Goal: Task Accomplishment & Management: Complete application form

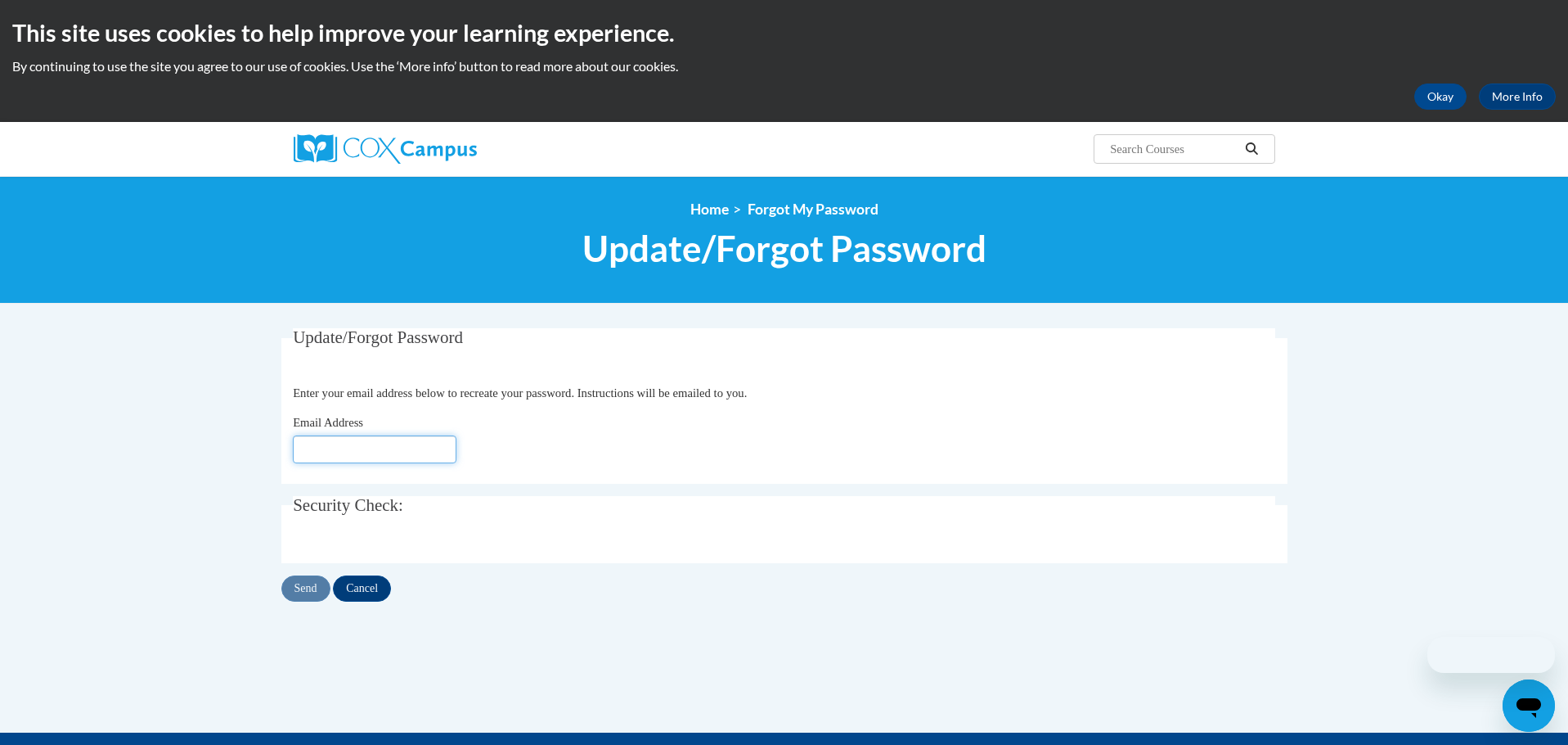
click at [351, 450] on input "Email Address" at bounding box center [375, 448] width 164 height 27
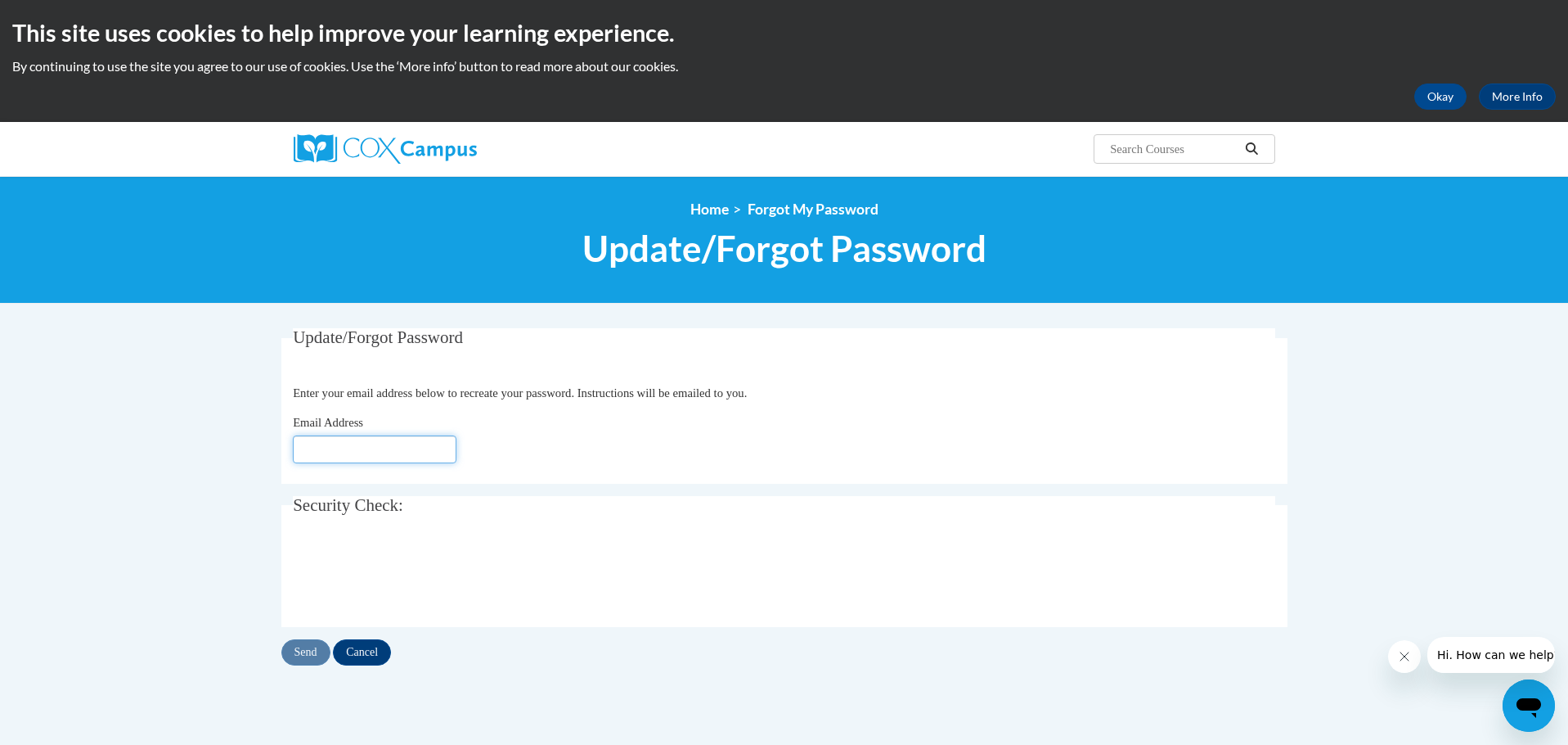
type input "jessica.andrews@murray.k12.ga.us"
click at [301, 650] on input "Send" at bounding box center [305, 652] width 49 height 27
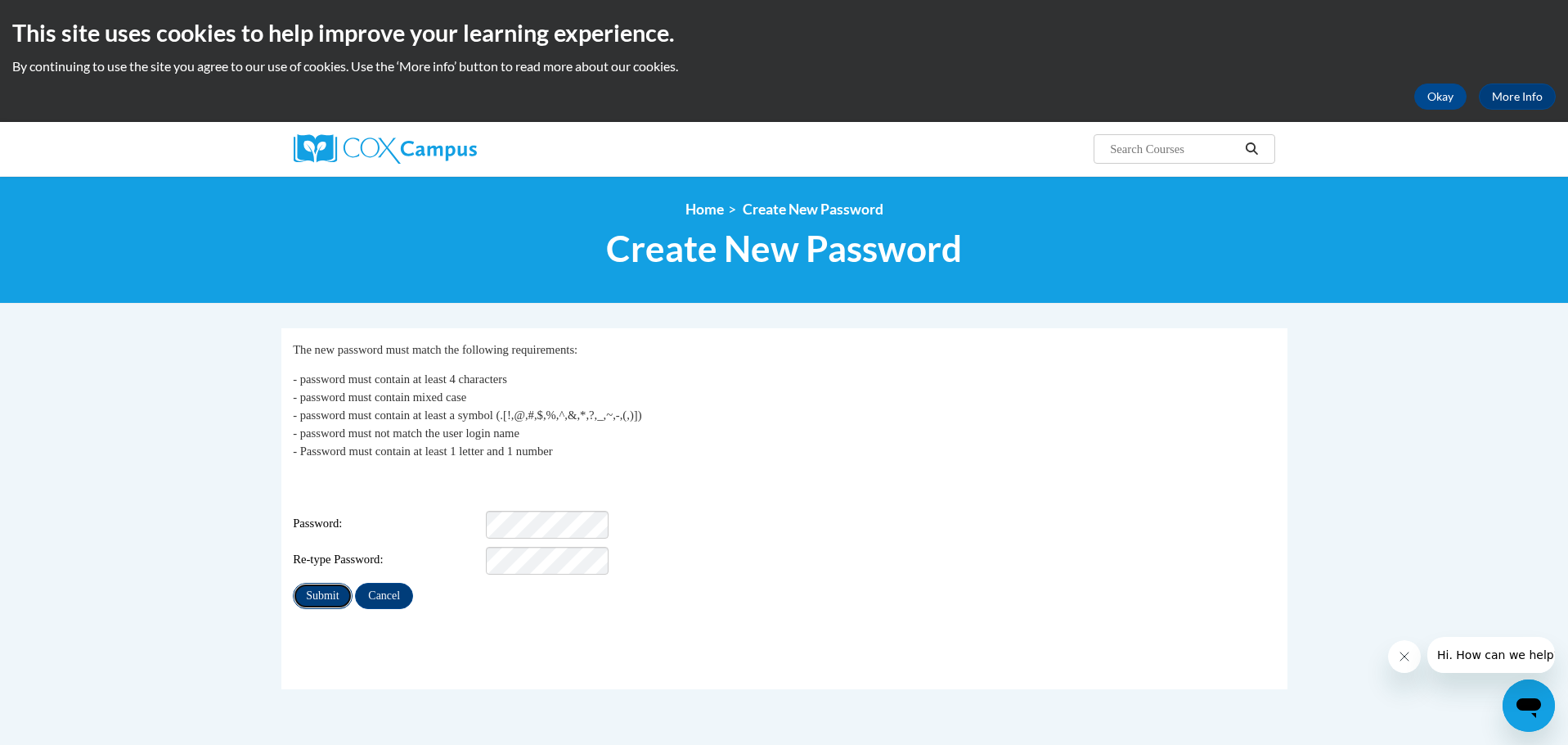
click at [333, 586] on input "Submit" at bounding box center [322, 596] width 59 height 27
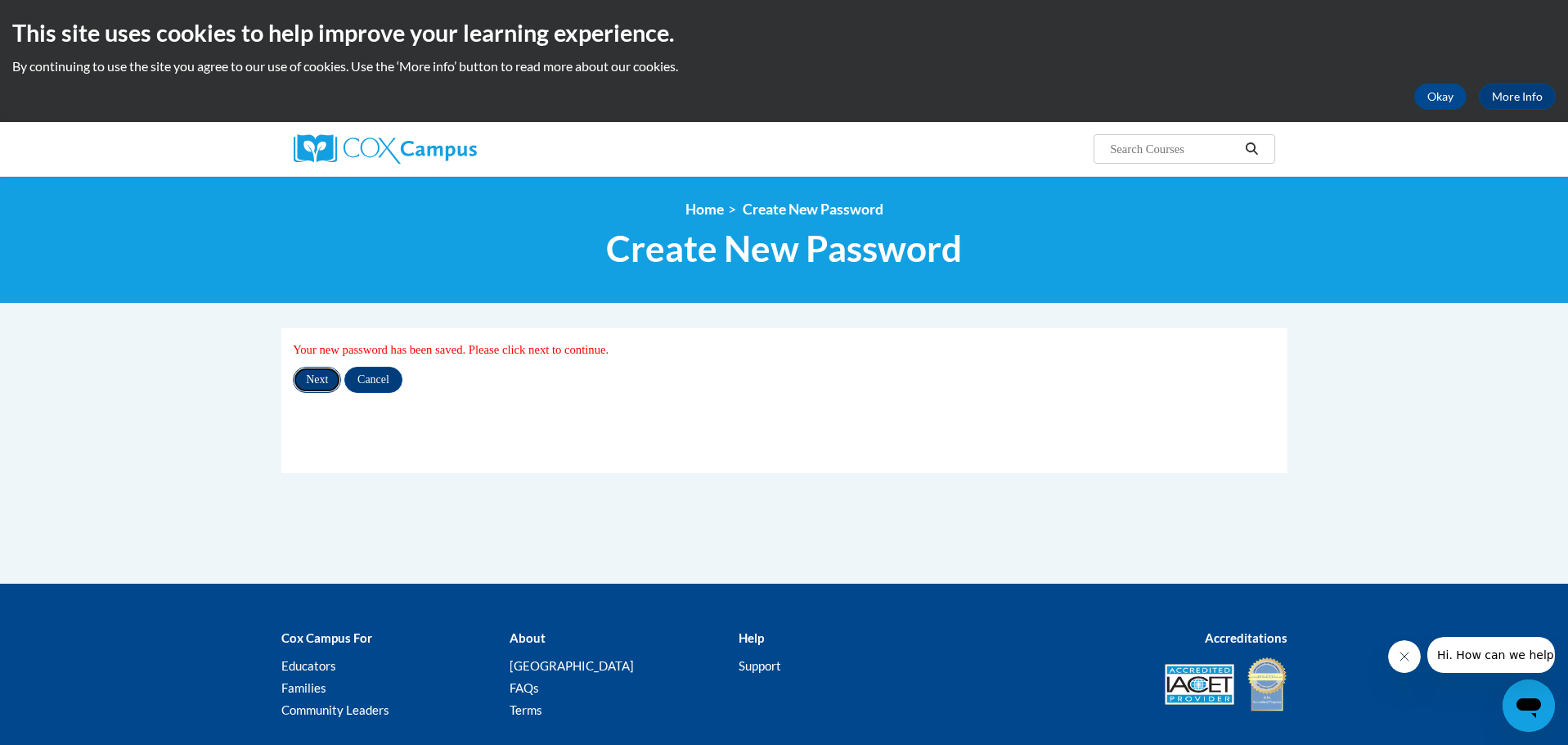
click at [316, 369] on input "Next" at bounding box center [317, 380] width 48 height 27
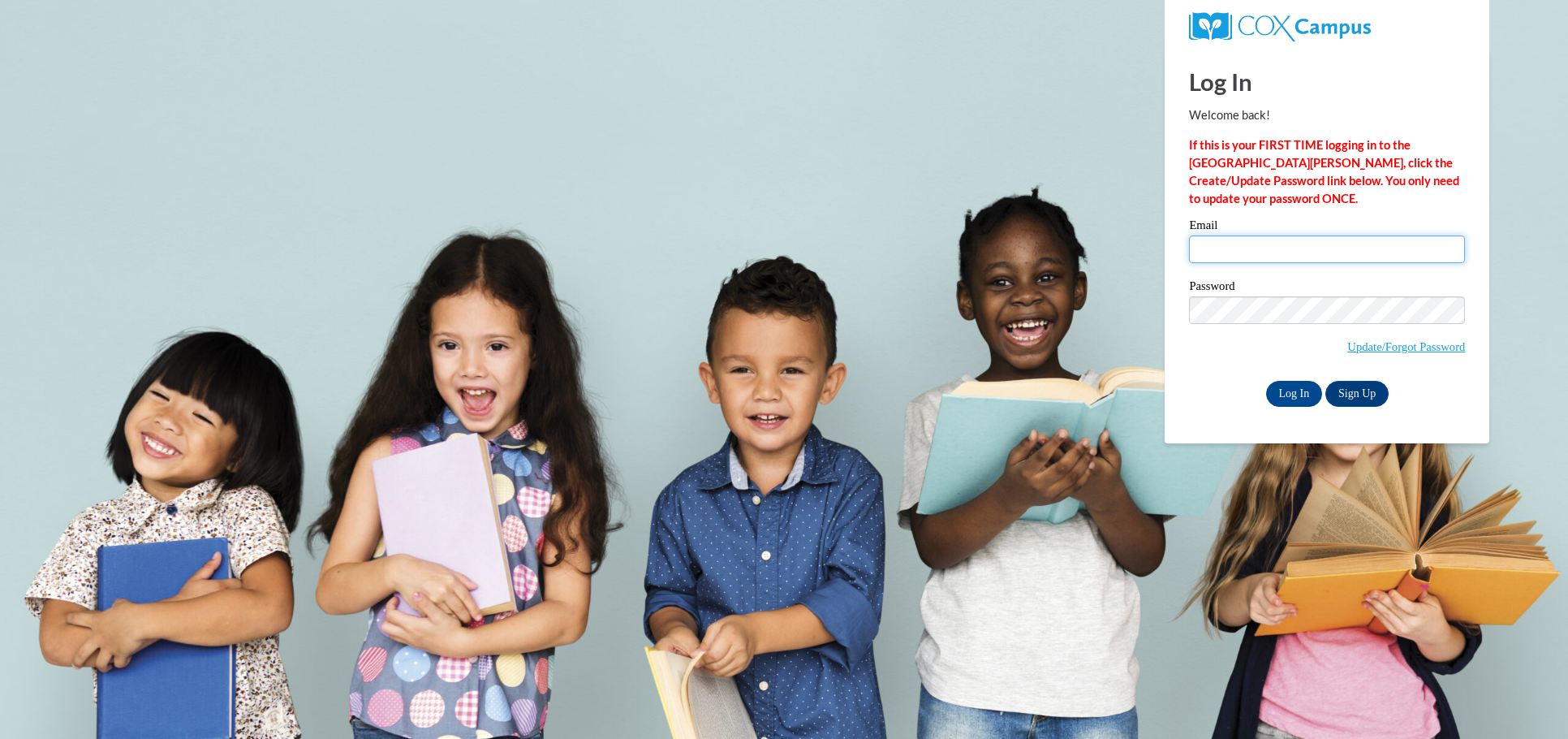
click at [1389, 240] on input "Email" at bounding box center [1327, 249] width 276 height 27
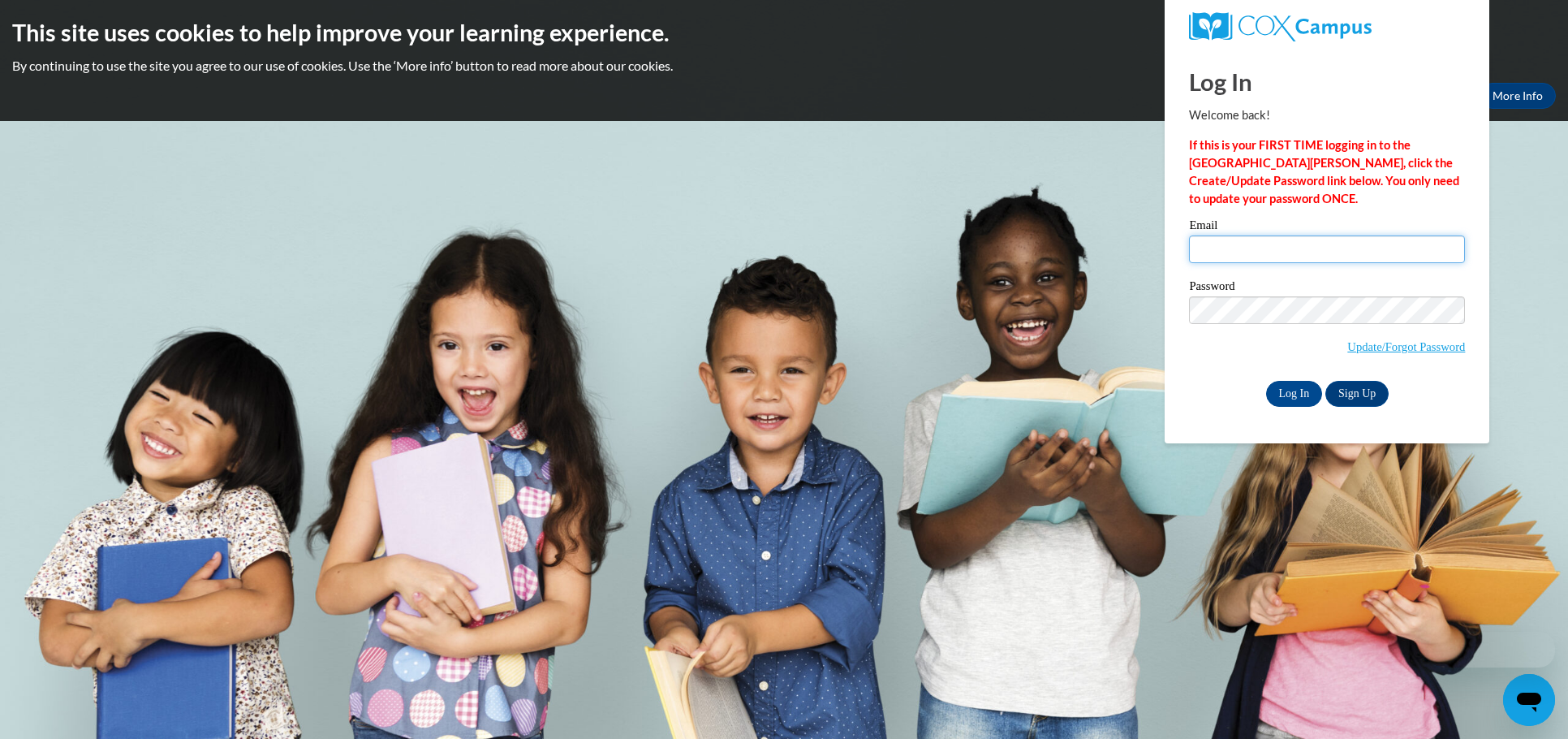
type input "[EMAIL_ADDRESS][DOMAIN_NAME]"
drag, startPoint x: 1383, startPoint y: 264, endPoint x: 1381, endPoint y: 277, distance: 13.2
click at [1381, 276] on div "Email jessica.andrews@murray.k12.ga.us Password Update/Forgot Password Log In S…" at bounding box center [1327, 312] width 276 height 186
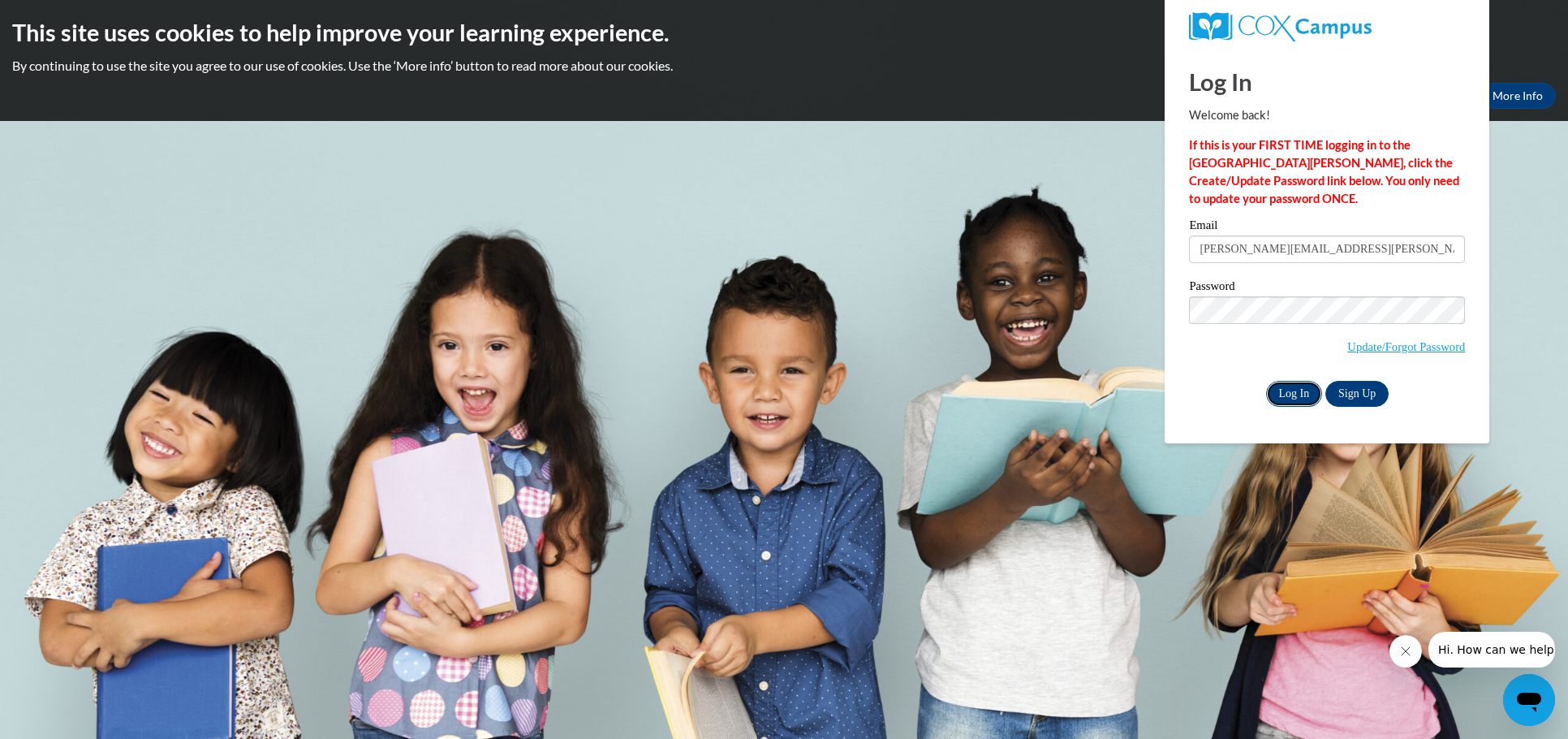
click at [1287, 394] on input "Log In" at bounding box center [1295, 394] width 57 height 26
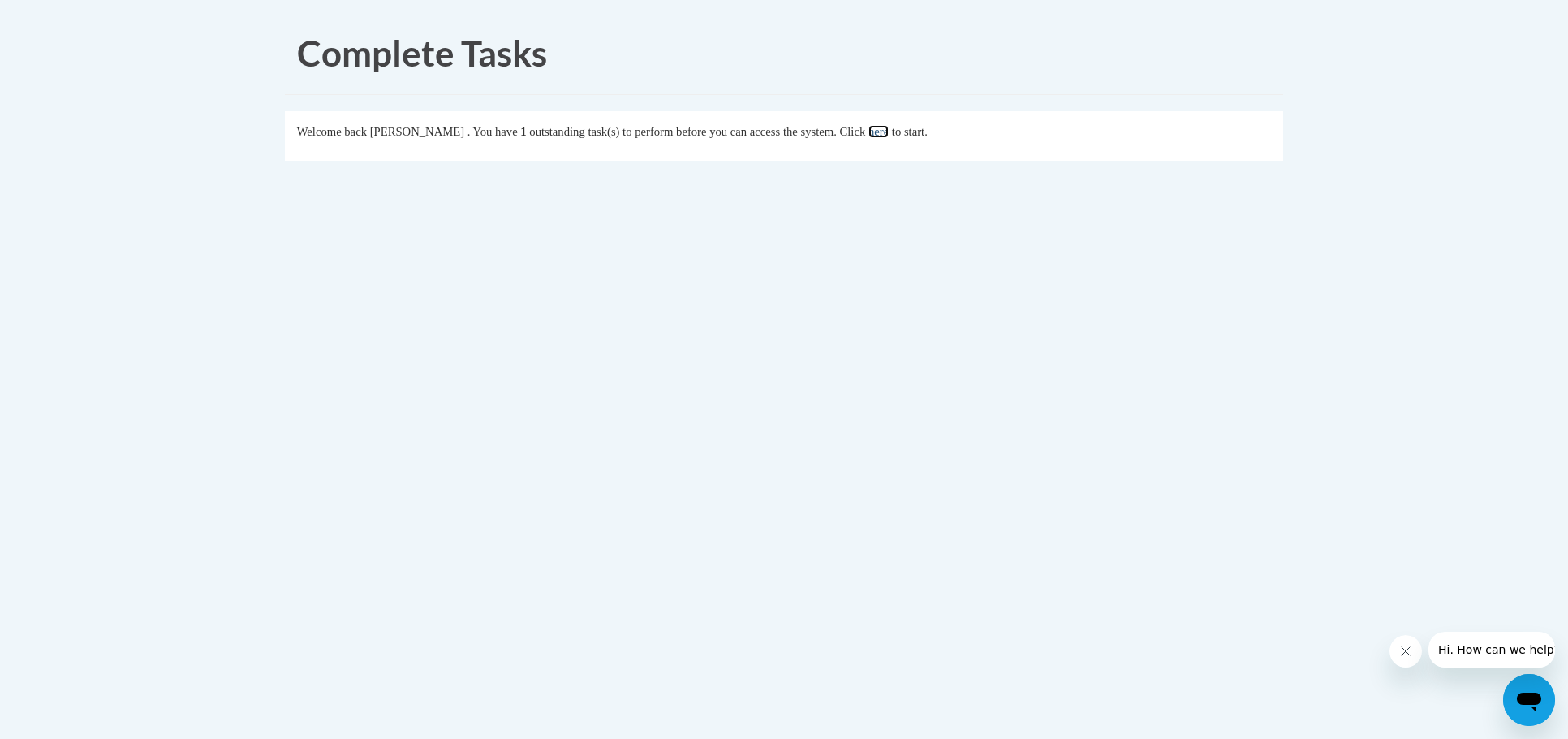
click at [889, 133] on link "here" at bounding box center [878, 131] width 20 height 13
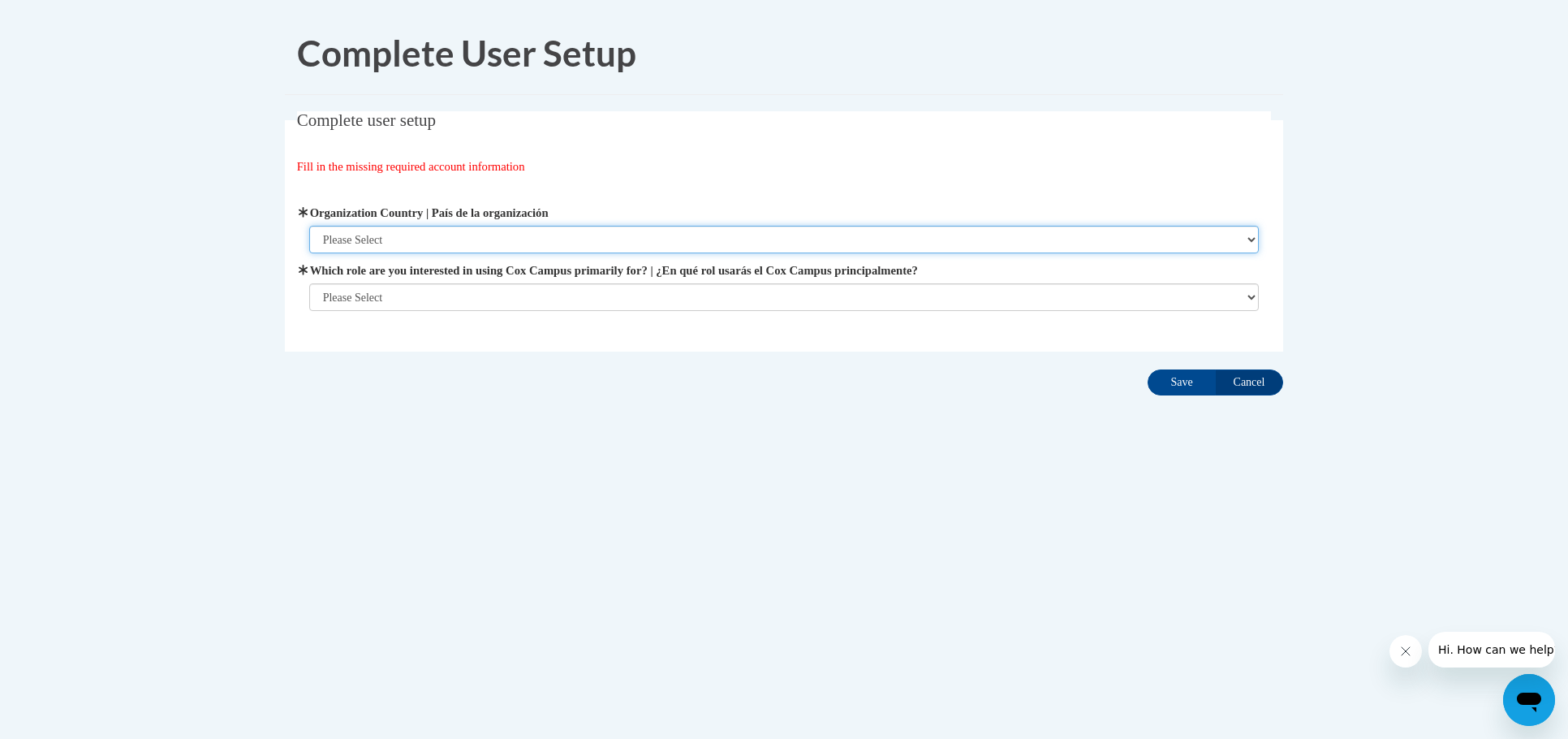
click at [409, 235] on select "Please Select United States | Estados Unidos Outside of the United States | Fue…" at bounding box center [785, 239] width 951 height 27
select select "ad49bcad-a171-4b2e-b99c-48b446064914"
click at [309, 226] on select "Please Select United States | Estados Unidos Outside of the United States | Fue…" at bounding box center [785, 239] width 951 height 27
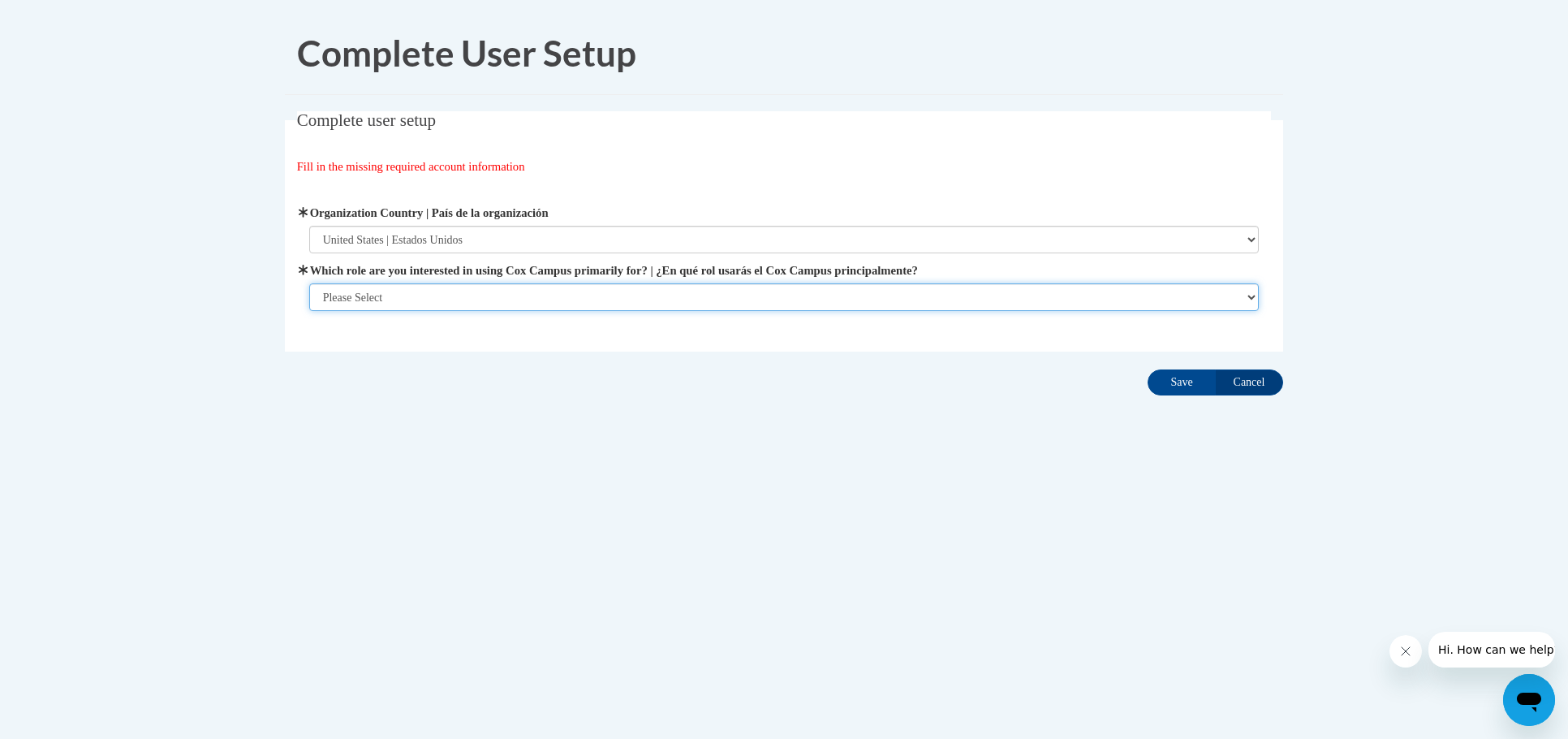
click at [403, 293] on select "Please Select College/University | Colegio/Universidad Community/Nonprofit Part…" at bounding box center [785, 296] width 951 height 27
select select "fbf2d438-af2f-41f8-98f1-81c410e29de3"
click at [309, 311] on select "Please Select College/University | Colegio/Universidad Community/Nonprofit Part…" at bounding box center [785, 296] width 951 height 27
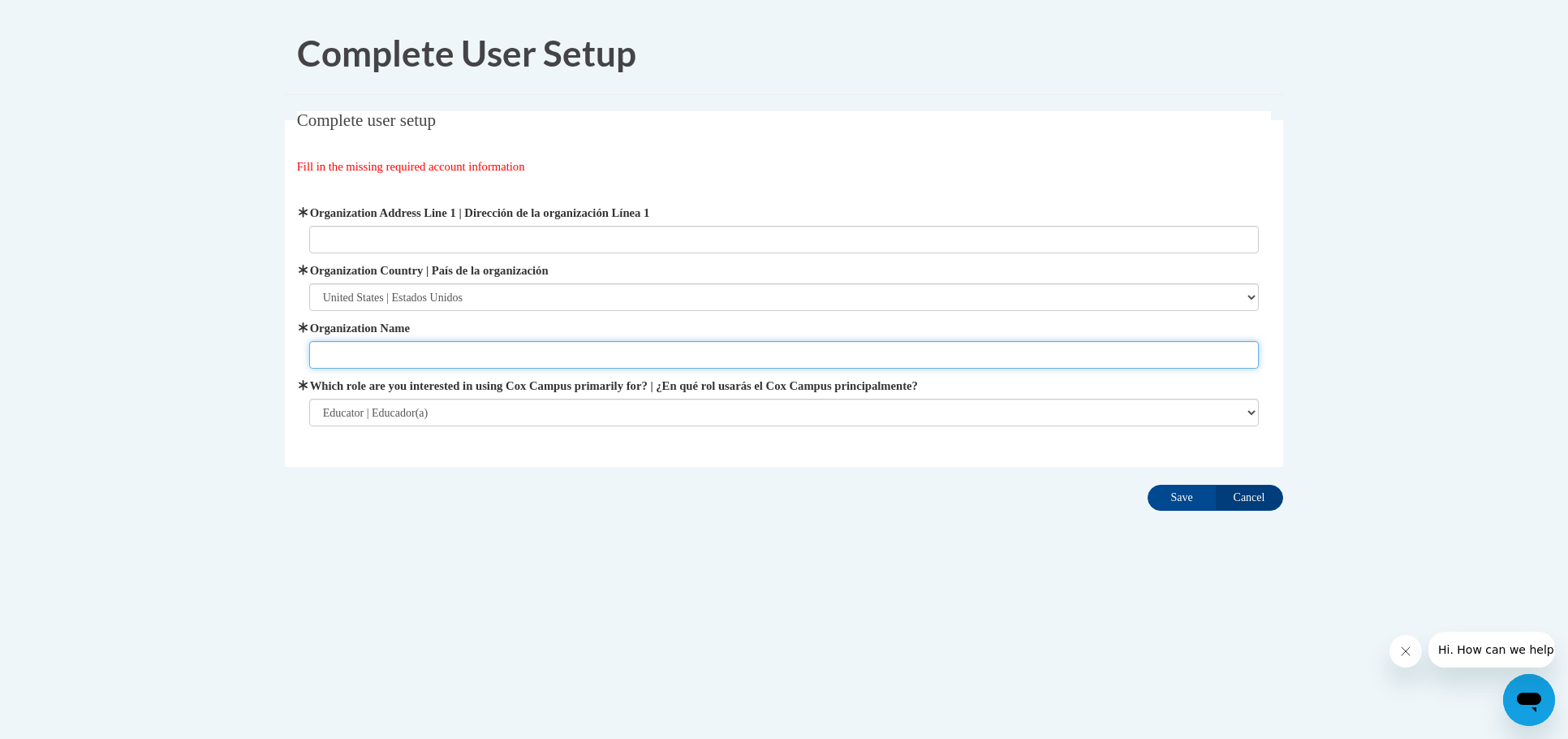
click at [457, 351] on input "Organization Name" at bounding box center [785, 354] width 951 height 27
type input "[GEOGRAPHIC_DATA]"
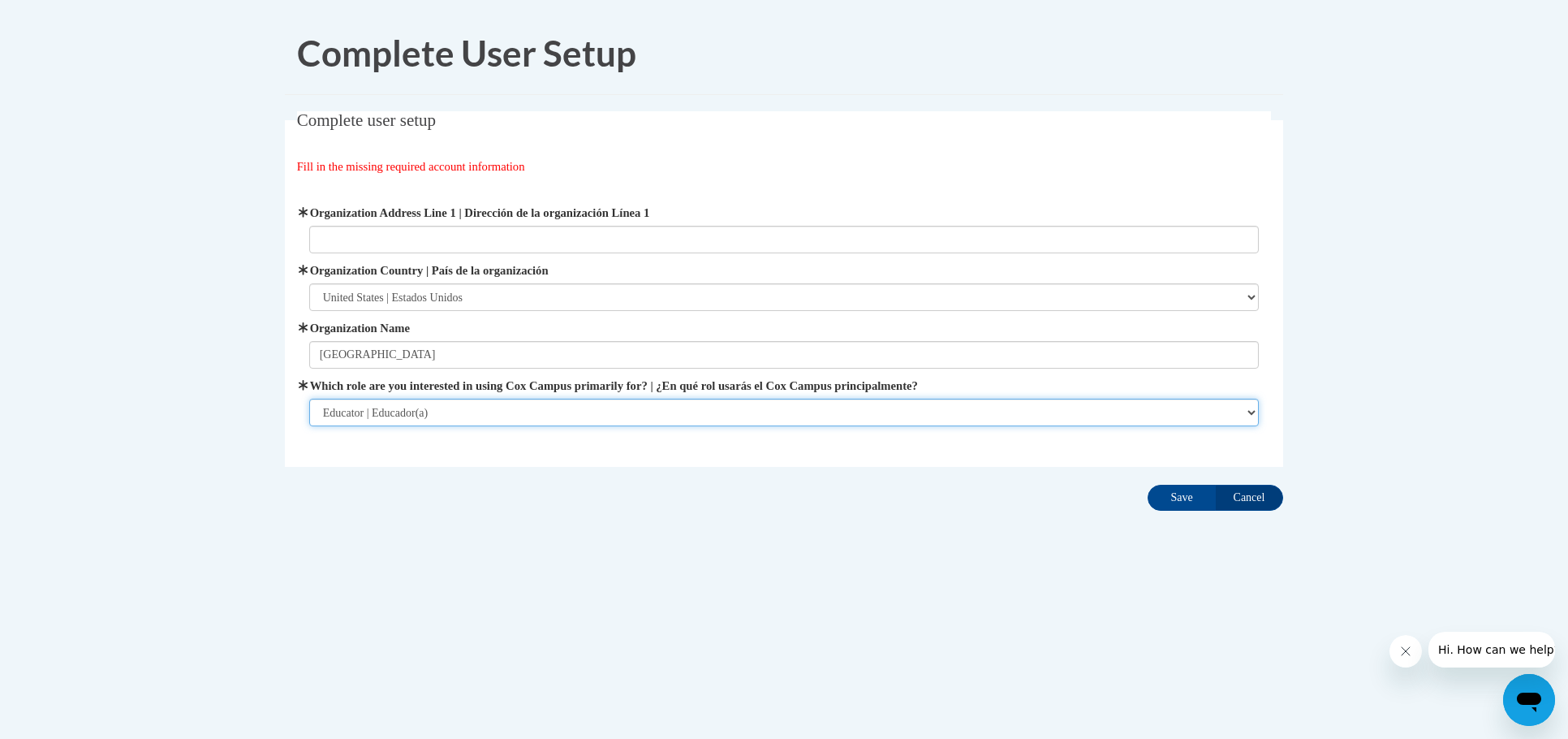
click at [514, 405] on select "Please Select College/University | Colegio/Universidad Community/Nonprofit Part…" at bounding box center [785, 412] width 951 height 27
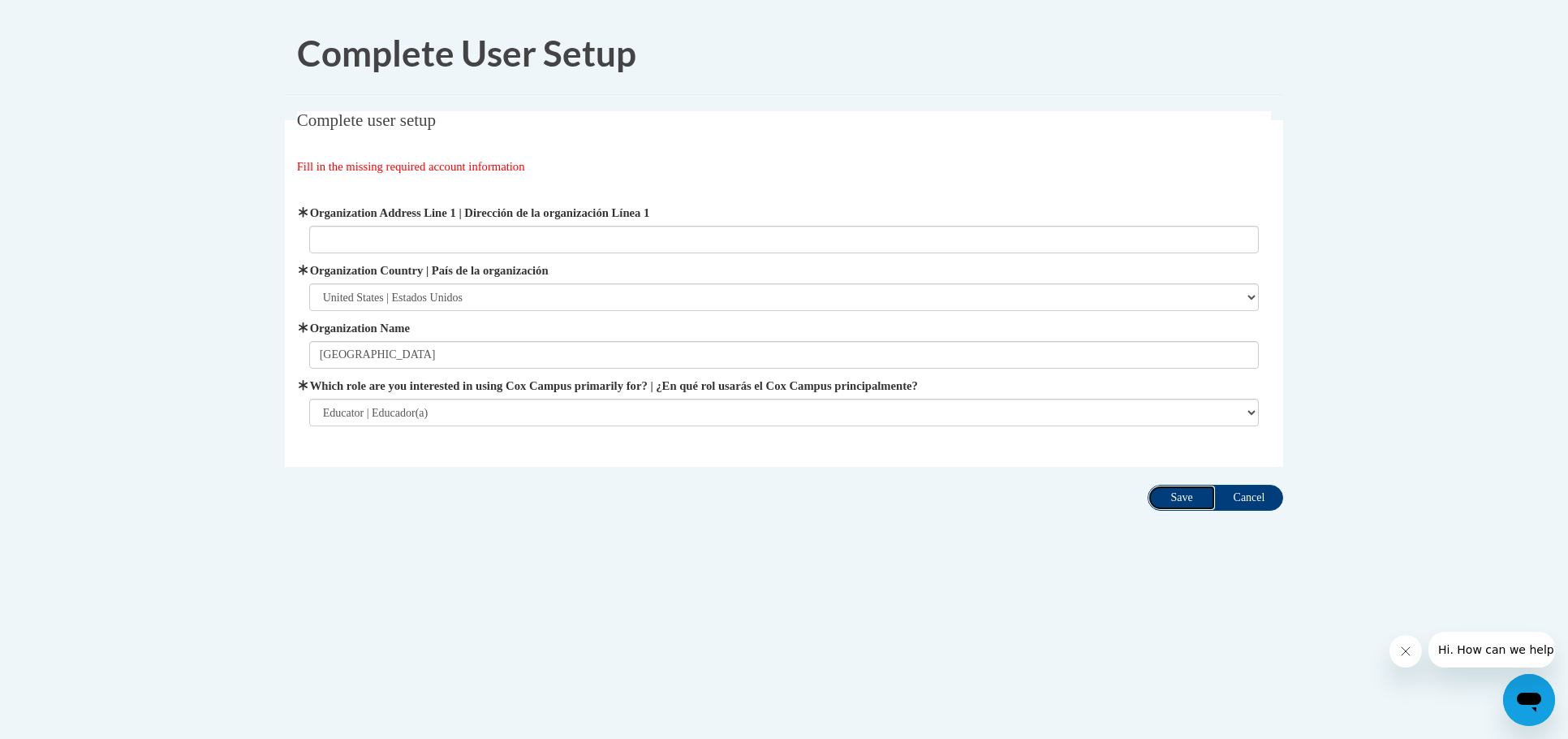
click at [1187, 498] on input "Save" at bounding box center [1182, 497] width 69 height 26
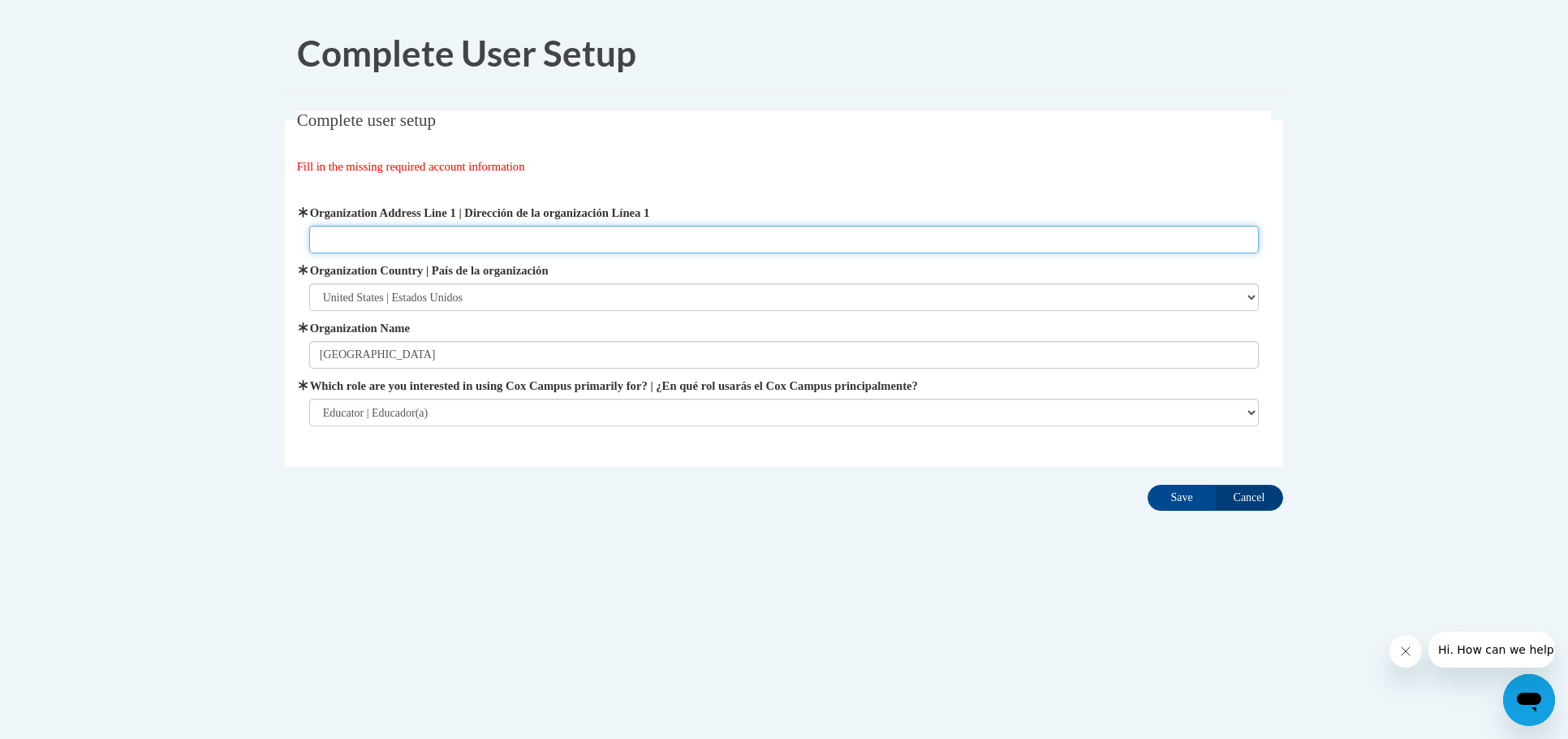
click at [472, 235] on input "Organization Address Line 1 | Dirección de la organización Línea 1" at bounding box center [785, 239] width 951 height 27
type input "[STREET_ADDRESS]"
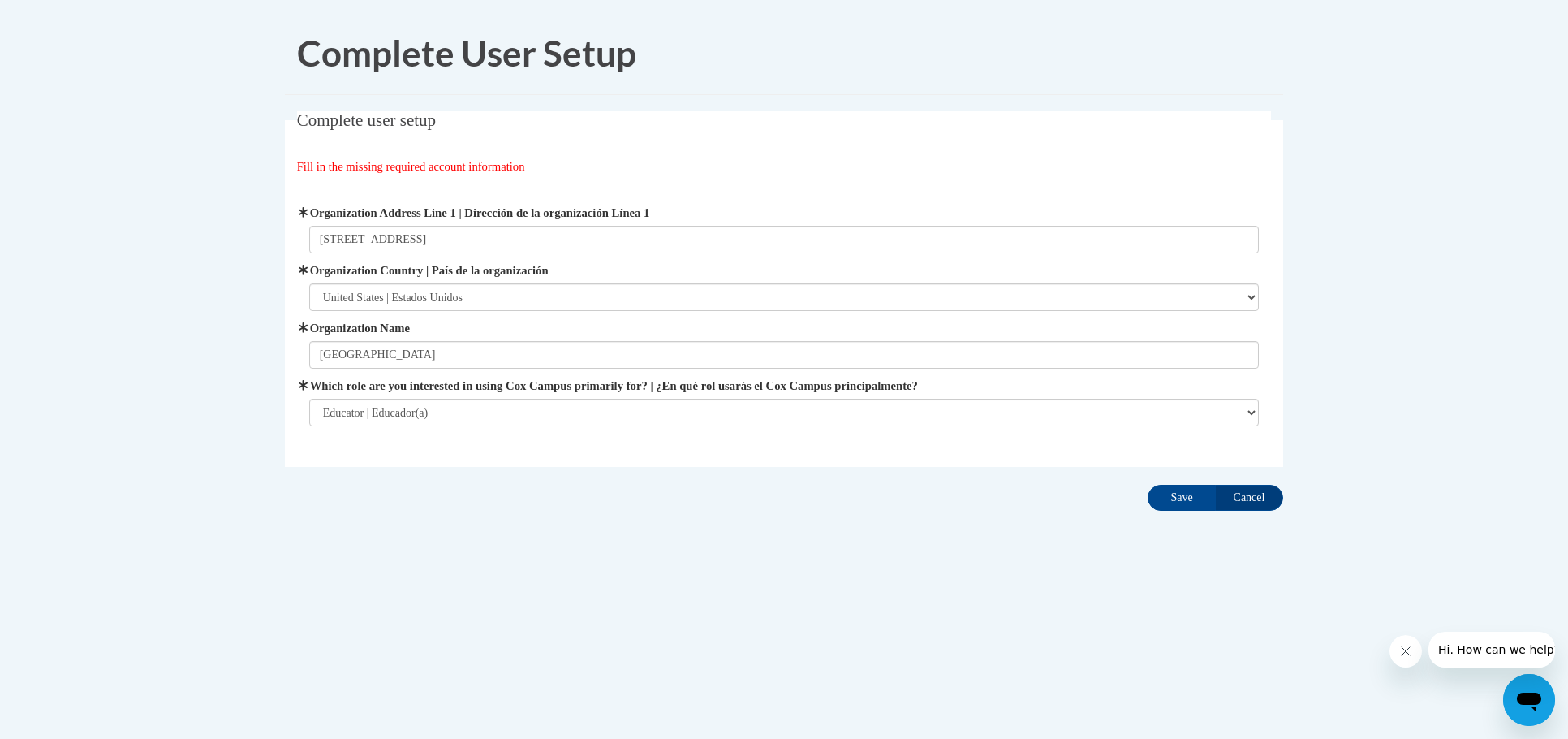
click at [589, 624] on body "Complete User Setup Complete user setup Fill in the missing required account in…" at bounding box center [784, 369] width 1568 height 739
click at [1154, 494] on input "Save" at bounding box center [1182, 497] width 69 height 26
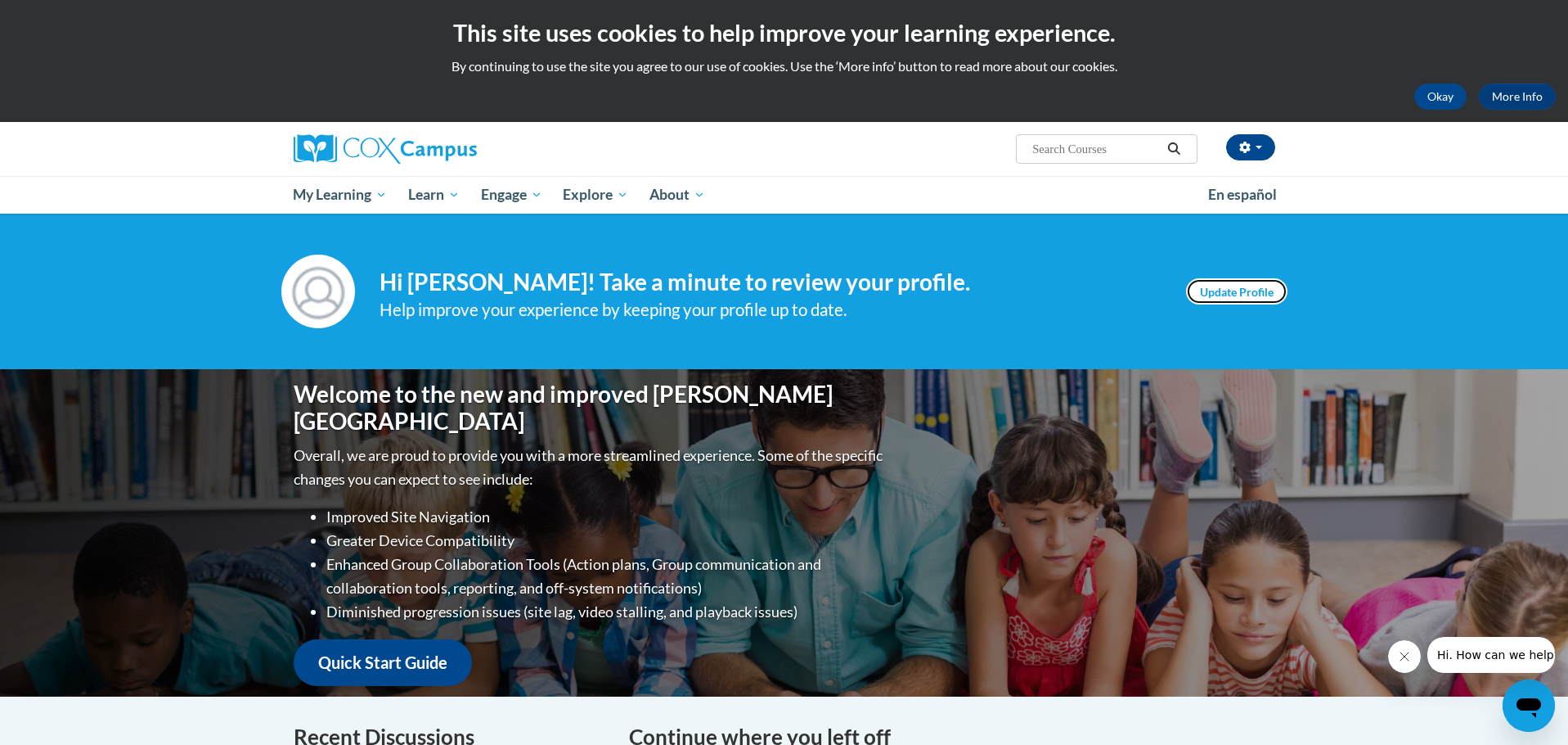
click at [1259, 294] on link "Update Profile" at bounding box center [1236, 291] width 102 height 27
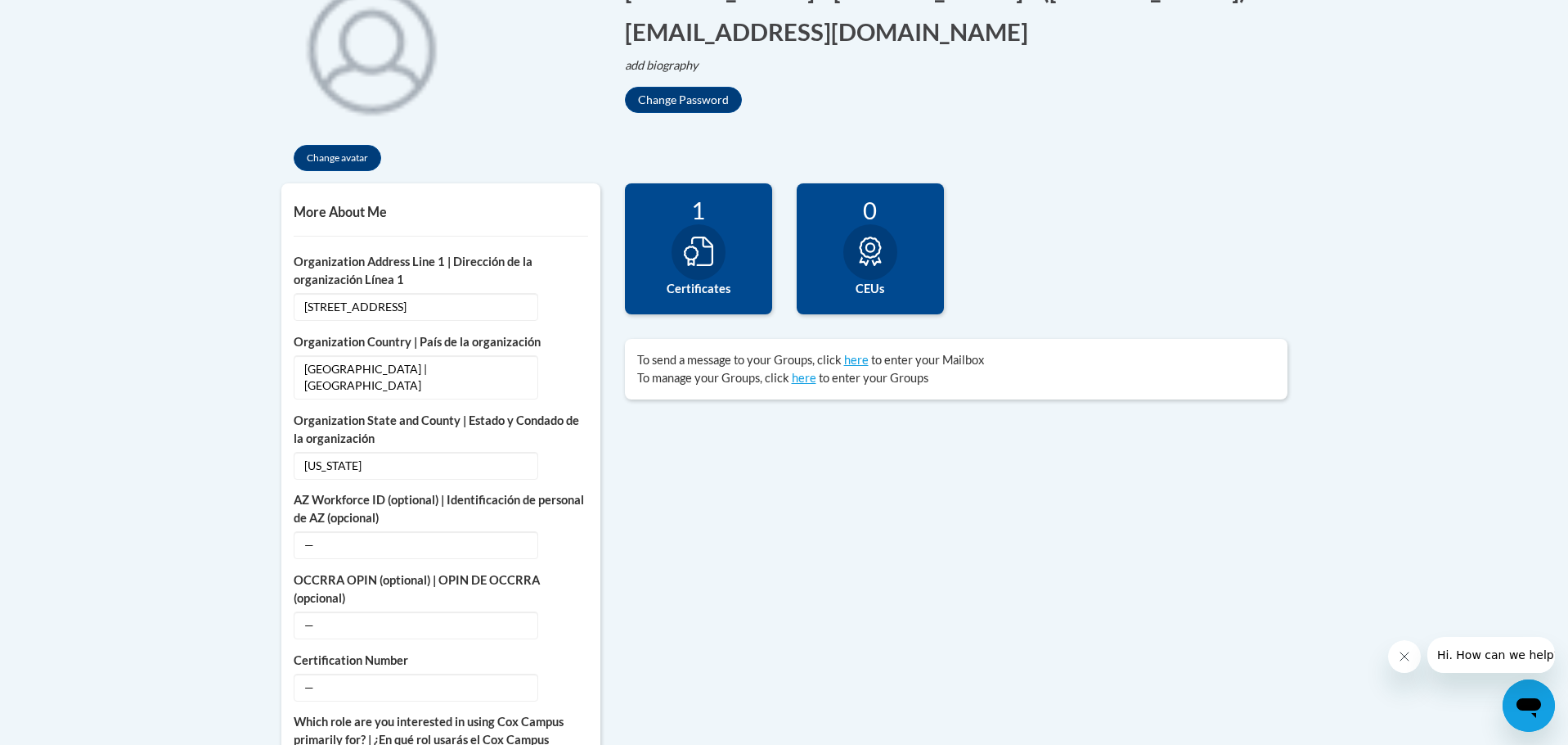
scroll to position [491, 0]
